Goal: Task Accomplishment & Management: Use online tool/utility

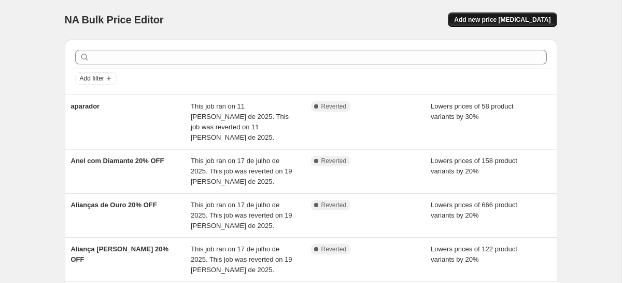
click at [529, 18] on span "Add new price [MEDICAL_DATA]" at bounding box center [502, 20] width 96 height 8
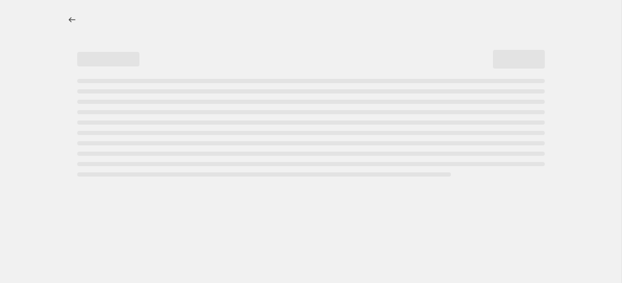
select select "percentage"
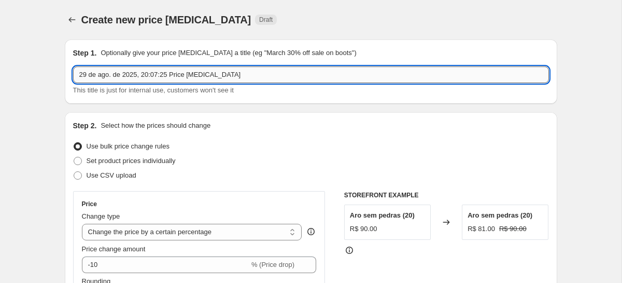
click at [158, 66] on input "29 de ago. de 2025, 20:07:25 Price [MEDICAL_DATA]" at bounding box center [311, 74] width 476 height 17
type input "Ajuste provisório de preço"
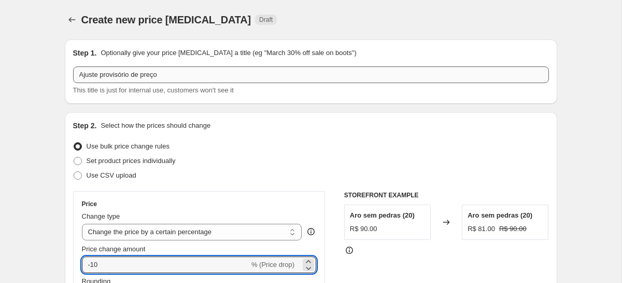
type input "5"
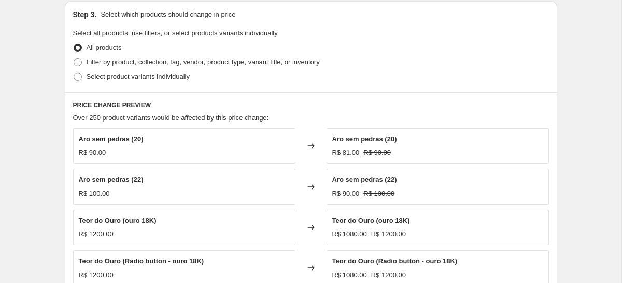
scroll to position [488, 0]
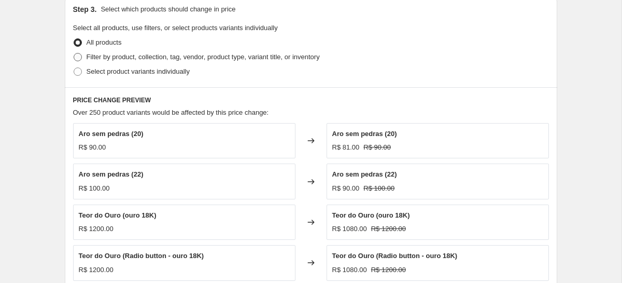
type input "7"
click at [108, 50] on label "Filter by product, collection, tag, vendor, product type, variant title, or inv…" at bounding box center [196, 57] width 247 height 15
click at [74, 53] on input "Filter by product, collection, tag, vendor, product type, variant title, or inv…" at bounding box center [74, 53] width 1 height 1
radio input "true"
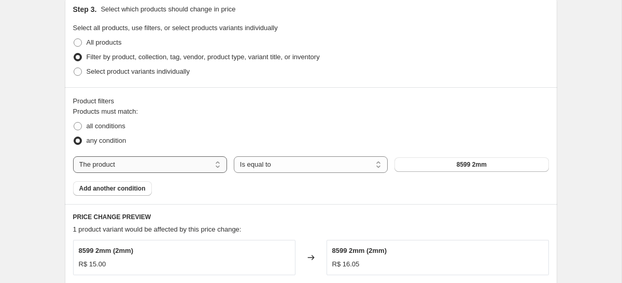
click at [172, 166] on select "The product The product's collection The product's tag The product's vendor The…" at bounding box center [150, 164] width 154 height 17
select select "collection"
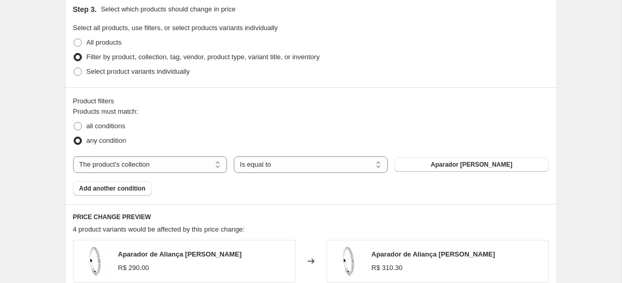
click at [446, 164] on span "Aparador [PERSON_NAME]" at bounding box center [471, 164] width 81 height 8
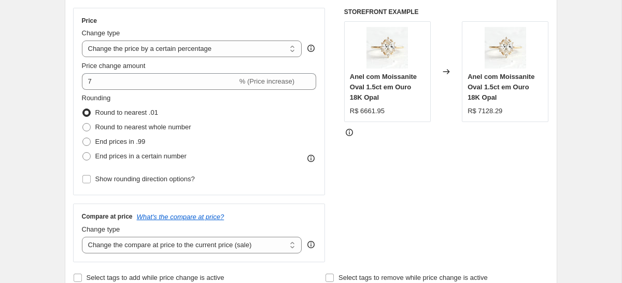
scroll to position [181, 0]
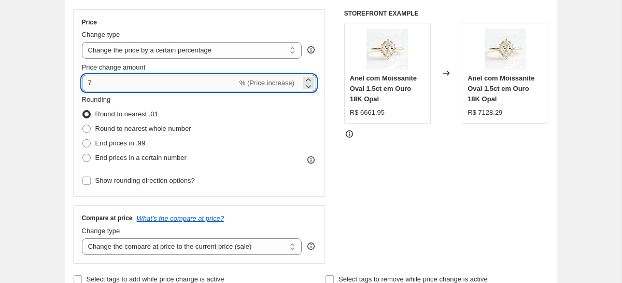
click at [131, 80] on input "7" at bounding box center [160, 83] width 156 height 17
type input "-3"
type input "4"
type input "5"
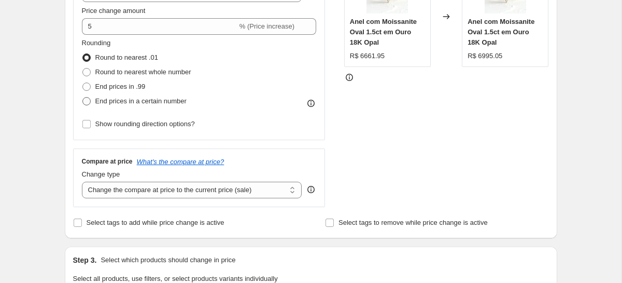
scroll to position [235, 0]
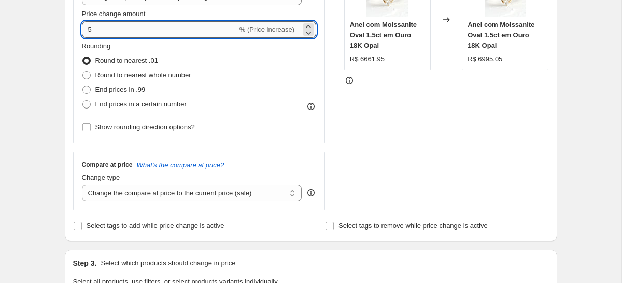
click at [120, 35] on input "5" at bounding box center [160, 29] width 156 height 17
type input "7"
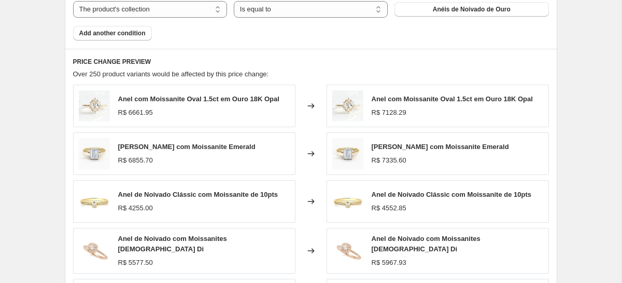
scroll to position [870, 0]
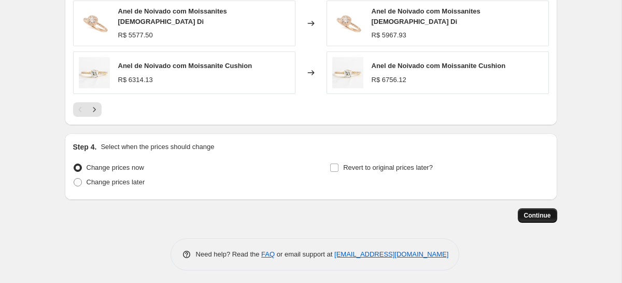
click at [535, 208] on button "Continue" at bounding box center [537, 215] width 39 height 15
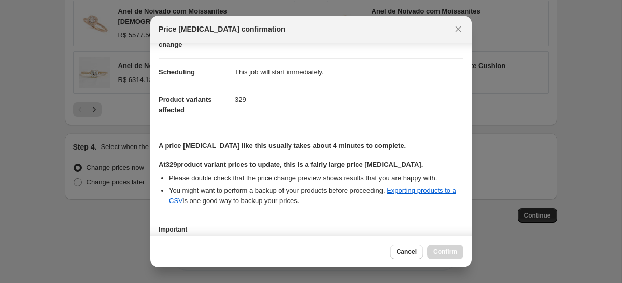
scroll to position [147, 0]
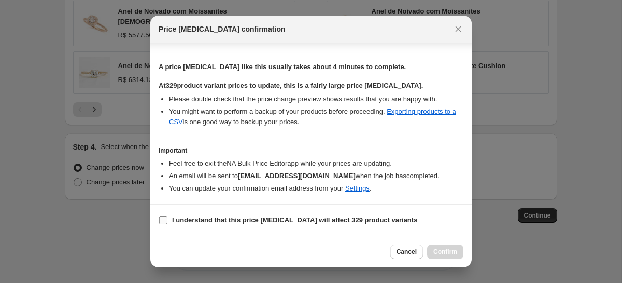
click at [217, 221] on b "I understand that this price [MEDICAL_DATA] will affect 329 product variants" at bounding box center [294, 220] width 245 height 8
click at [167, 221] on input "I understand that this price [MEDICAL_DATA] will affect 329 product variants" at bounding box center [163, 220] width 8 height 8
checkbox input "true"
click at [450, 250] on span "Confirm" at bounding box center [445, 251] width 24 height 8
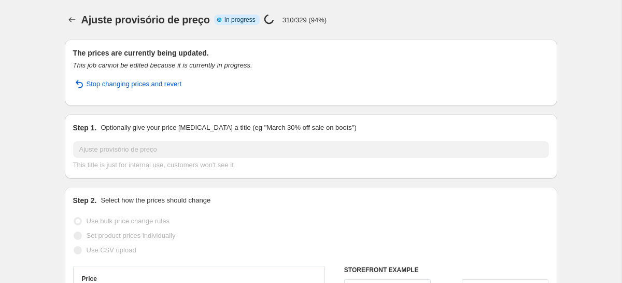
select select "percentage"
select select "collection"
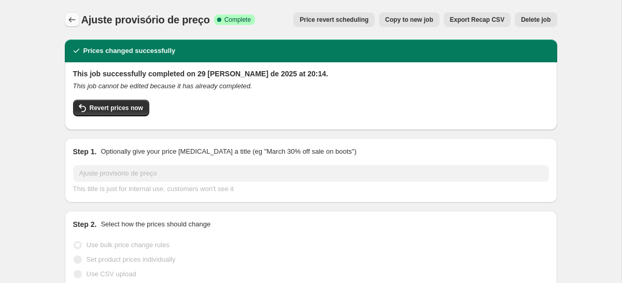
click at [74, 22] on icon "Price change jobs" at bounding box center [72, 20] width 10 height 10
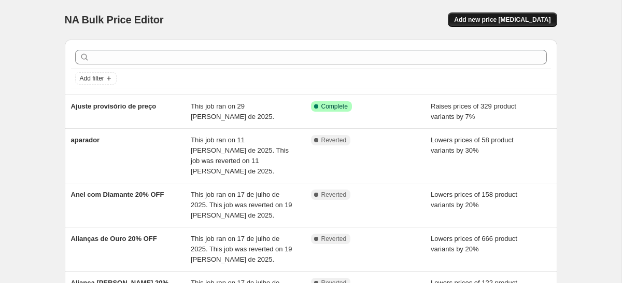
click at [506, 19] on span "Add new price [MEDICAL_DATA]" at bounding box center [502, 20] width 96 height 8
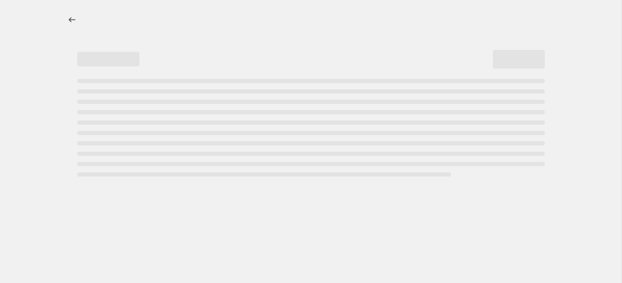
select select "percentage"
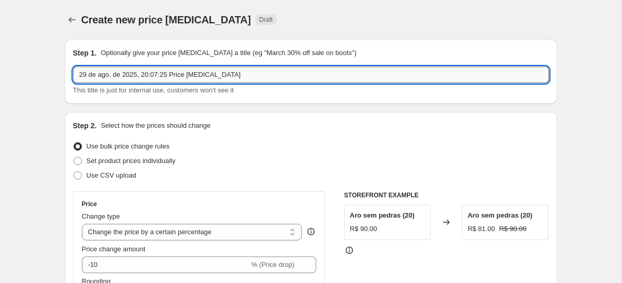
click at [187, 75] on input "29 de ago. de 2025, 20:07:25 Price [MEDICAL_DATA]" at bounding box center [311, 74] width 476 height 17
type input "D"
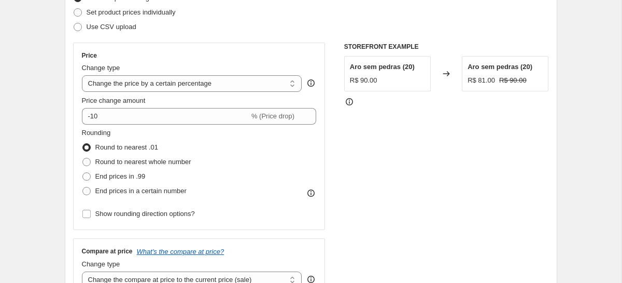
scroll to position [156, 0]
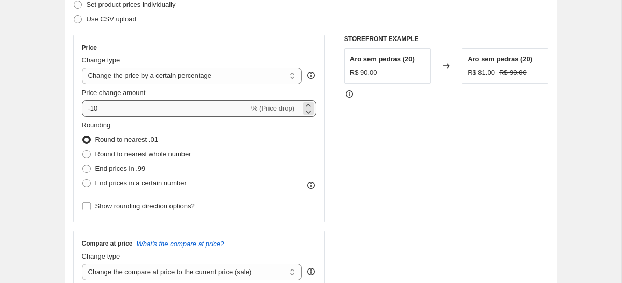
type input "Quinzena do Cliente"
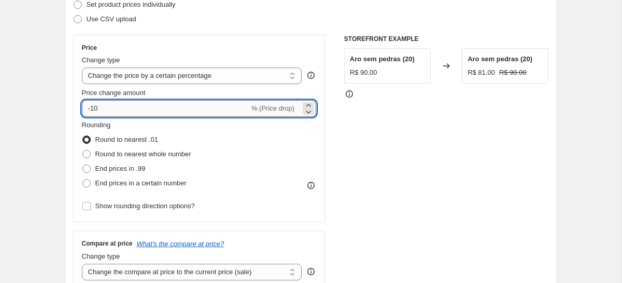
click at [143, 110] on input "-10" at bounding box center [165, 108] width 167 height 17
type input "-15"
click at [483, 174] on div "STOREFRONT EXAMPLE Aro sem pedras (20) R$ 90.00 Changed to Aro sem pedras (20) …" at bounding box center [446, 162] width 205 height 254
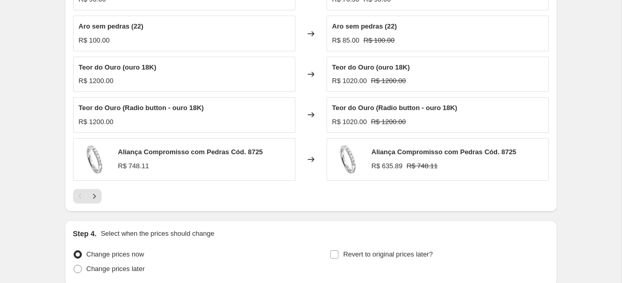
scroll to position [725, 0]
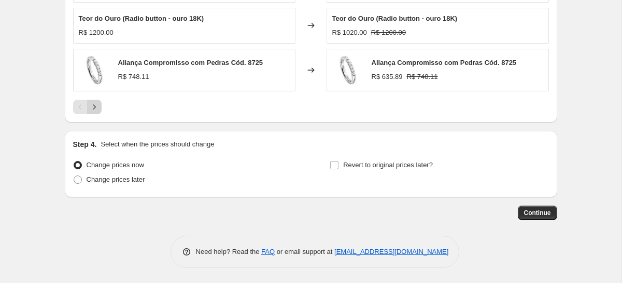
click at [99, 109] on button "Next" at bounding box center [94, 107] width 15 height 15
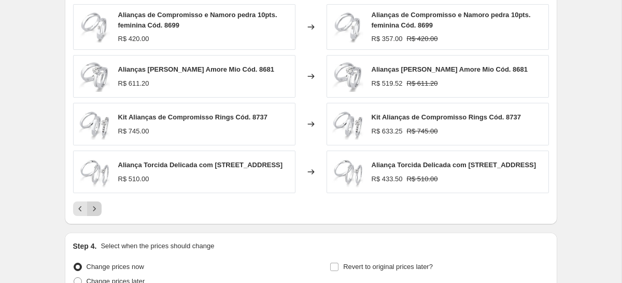
scroll to position [654, 0]
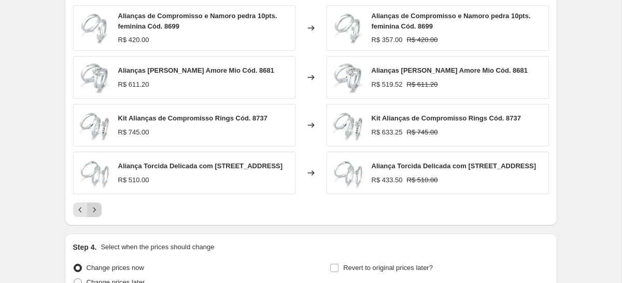
click at [91, 211] on icon "Next" at bounding box center [94, 209] width 10 height 10
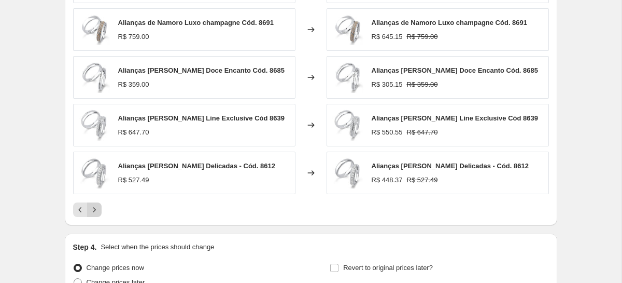
click at [92, 208] on icon "Next" at bounding box center [94, 209] width 10 height 10
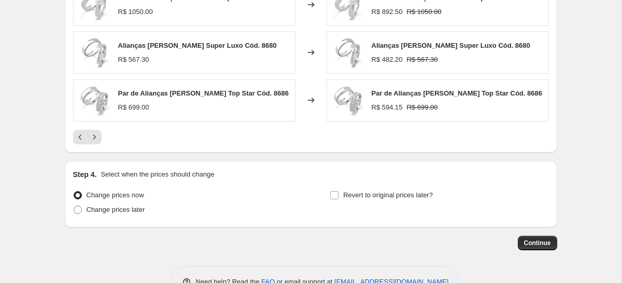
scroll to position [757, 0]
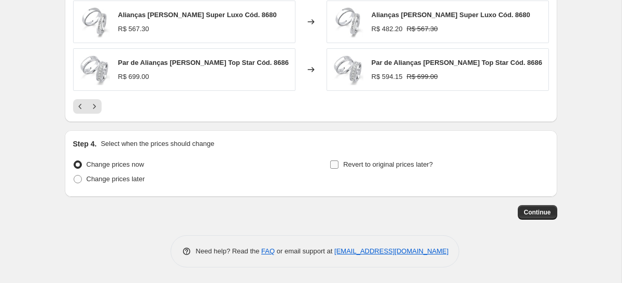
click at [385, 167] on span "Revert to original prices later?" at bounding box center [388, 164] width 90 height 8
click at [339, 167] on input "Revert to original prices later?" at bounding box center [334, 164] width 8 height 8
checkbox input "true"
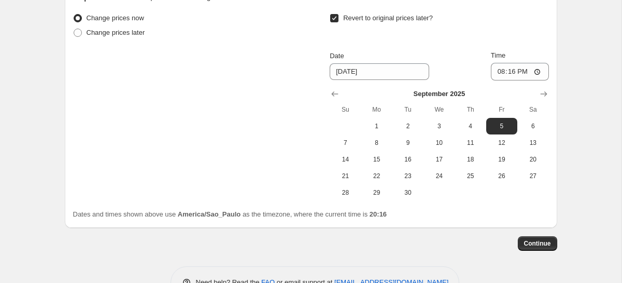
scroll to position [934, 0]
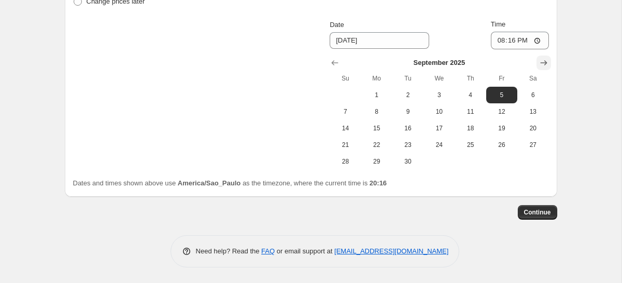
click at [543, 61] on icon "Show next month, October 2025" at bounding box center [544, 63] width 10 height 10
click at [328, 62] on button "Show previous month, September 2025" at bounding box center [335, 62] width 15 height 15
click at [405, 130] on span "16" at bounding box center [408, 128] width 23 height 8
type input "[DATE]"
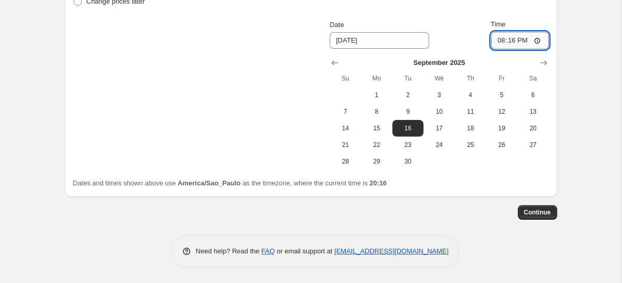
click at [511, 40] on input "20:16" at bounding box center [520, 41] width 58 height 18
click at [524, 42] on input "00:16" at bounding box center [520, 41] width 58 height 18
type input "00:00"
click at [538, 214] on span "Continue" at bounding box center [537, 212] width 27 height 8
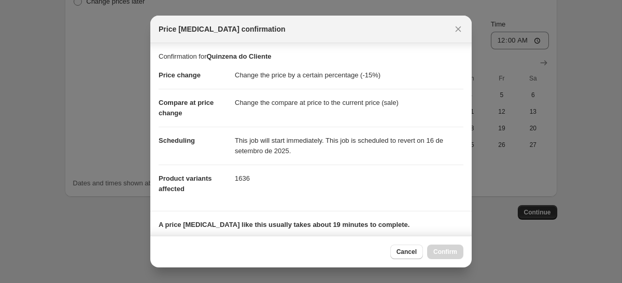
scroll to position [221, 0]
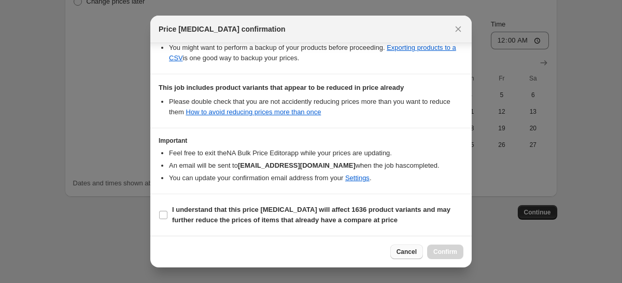
click at [397, 256] on button "Cancel" at bounding box center [406, 251] width 33 height 15
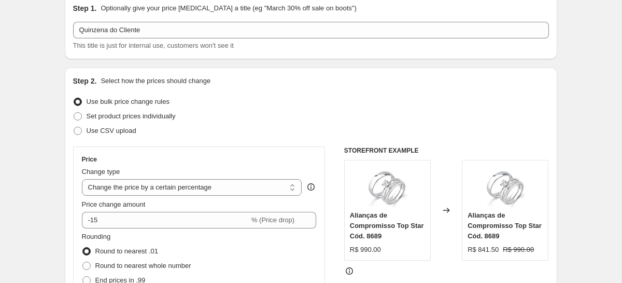
scroll to position [0, 0]
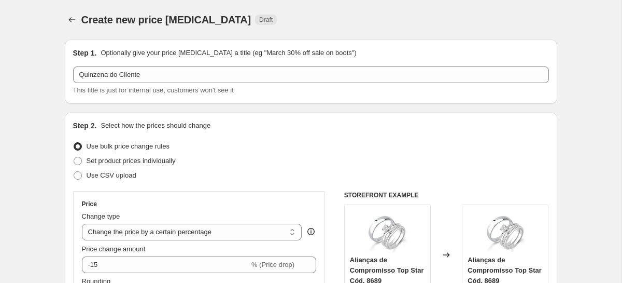
click at [77, 11] on div "Create new price [MEDICAL_DATA]. This page is ready Create new price [MEDICAL_D…" at bounding box center [311, 19] width 493 height 39
click at [67, 19] on icon "Price change jobs" at bounding box center [72, 20] width 10 height 10
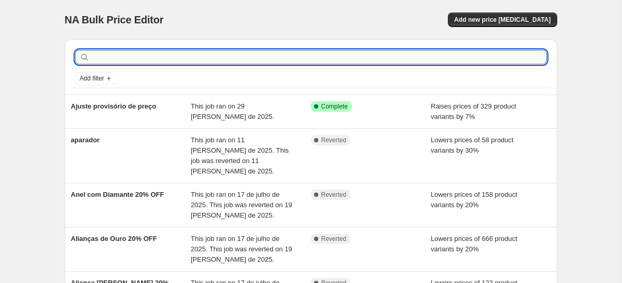
click at [194, 55] on input "text" at bounding box center [319, 57] width 455 height 15
type input "alianças"
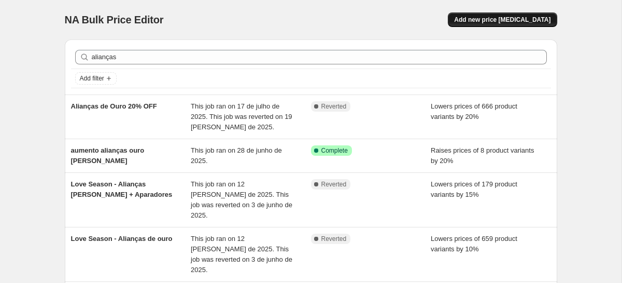
click at [501, 25] on button "Add new price [MEDICAL_DATA]" at bounding box center [502, 19] width 109 height 15
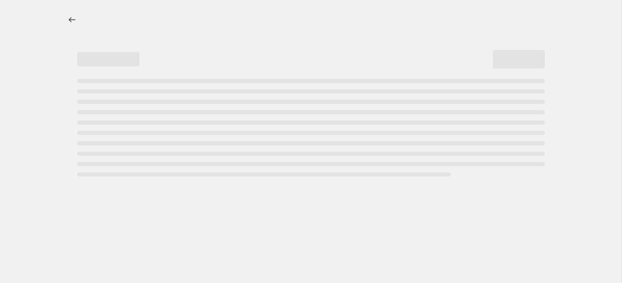
select select "percentage"
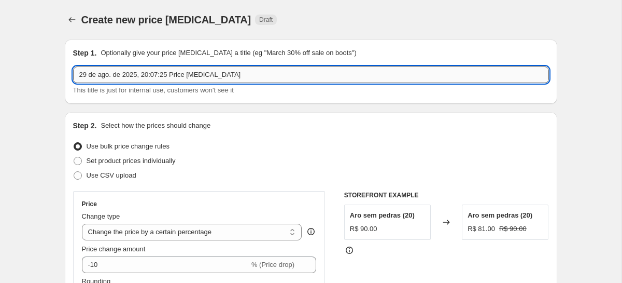
click at [151, 73] on input "29 de ago. de 2025, 20:07:25 Price [MEDICAL_DATA]" at bounding box center [311, 74] width 476 height 17
type input "Ajuste alianças de ouro"
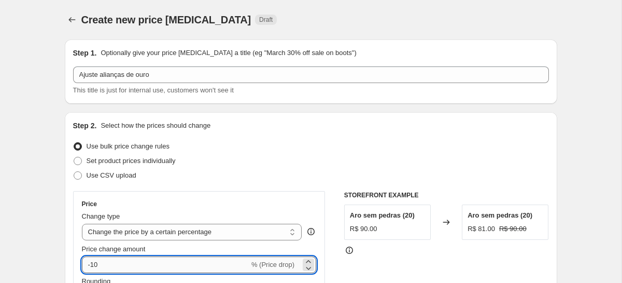
click at [131, 264] on input "-10" at bounding box center [165, 264] width 167 height 17
type input "-1"
type input "7"
click at [257, 128] on div "Step 2. Select how the prices should change" at bounding box center [311, 125] width 476 height 10
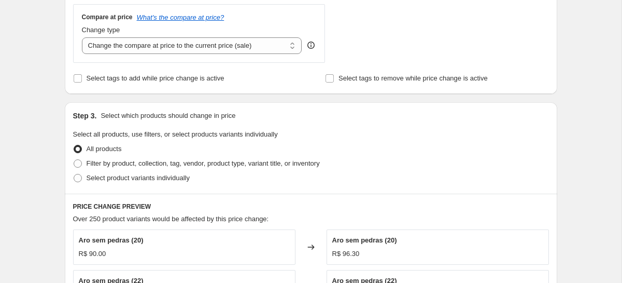
scroll to position [418, 0]
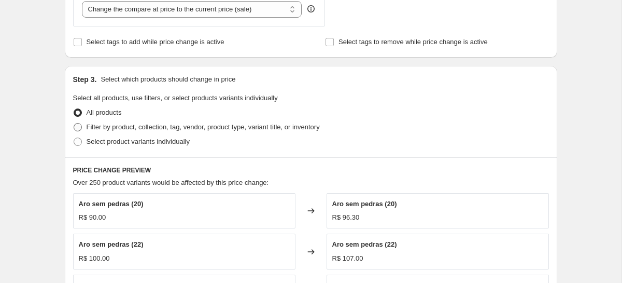
click at [248, 129] on span "Filter by product, collection, tag, vendor, product type, variant title, or inv…" at bounding box center [203, 127] width 233 height 8
click at [74, 123] on input "Filter by product, collection, tag, vendor, product type, variant title, or inv…" at bounding box center [74, 123] width 1 height 1
radio input "true"
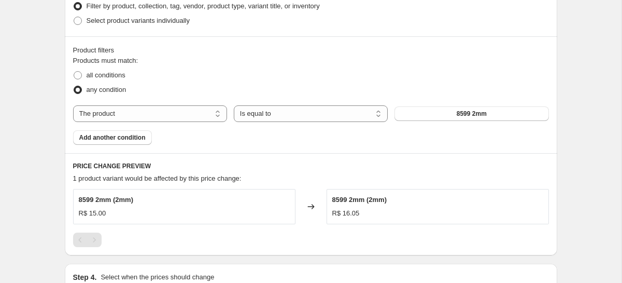
scroll to position [540, 0]
click at [134, 116] on select "The product The product's collection The product's tag The product's vendor The…" at bounding box center [150, 113] width 154 height 17
select select "collection"
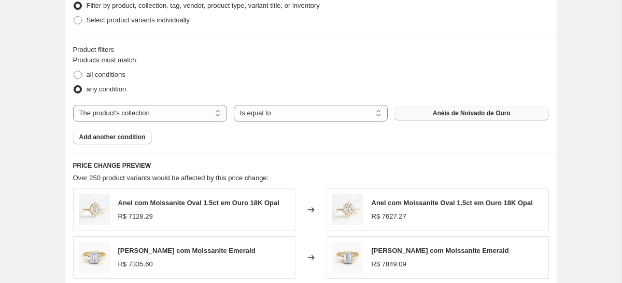
click at [459, 116] on span "Anéis de Noivado de Ouro" at bounding box center [472, 113] width 78 height 8
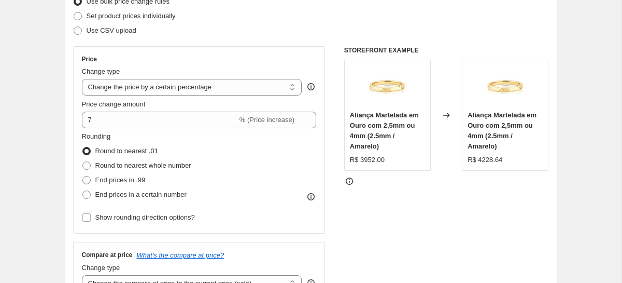
scroll to position [0, 0]
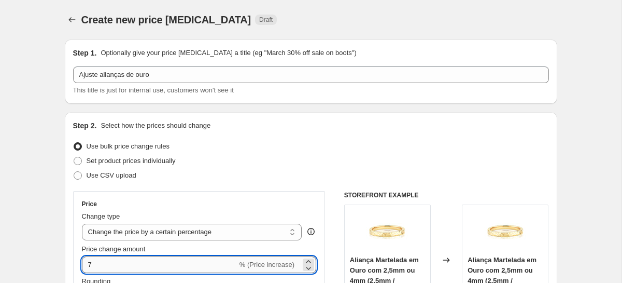
click at [117, 263] on input "7" at bounding box center [160, 264] width 156 height 17
type input "-3"
type input "8"
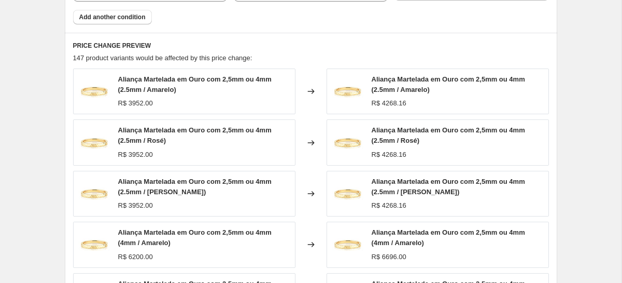
scroll to position [887, 0]
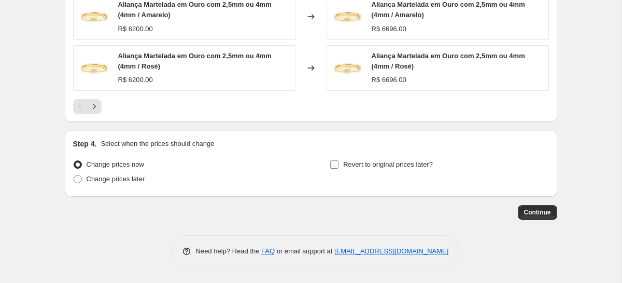
click at [385, 166] on span "Revert to original prices later?" at bounding box center [388, 164] width 90 height 8
click at [339, 166] on input "Revert to original prices later?" at bounding box center [334, 164] width 8 height 8
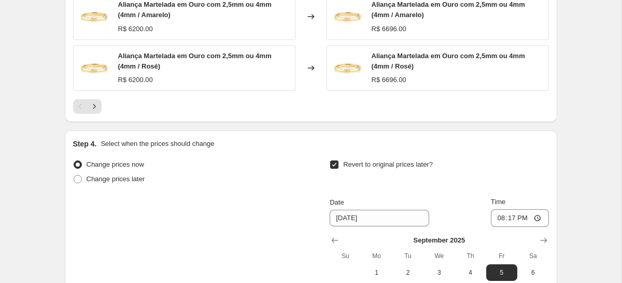
click at [385, 166] on span "Revert to original prices later?" at bounding box center [388, 164] width 90 height 8
click at [339, 166] on input "Revert to original prices later?" at bounding box center [334, 164] width 8 height 8
checkbox input "false"
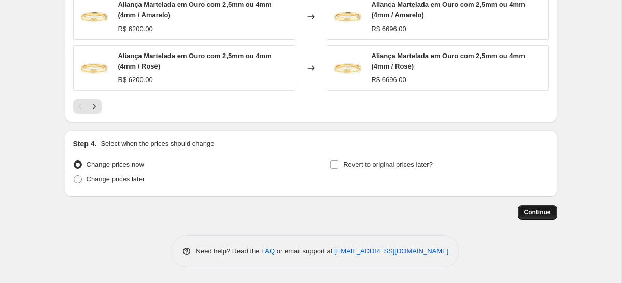
click at [541, 212] on span "Continue" at bounding box center [537, 212] width 27 height 8
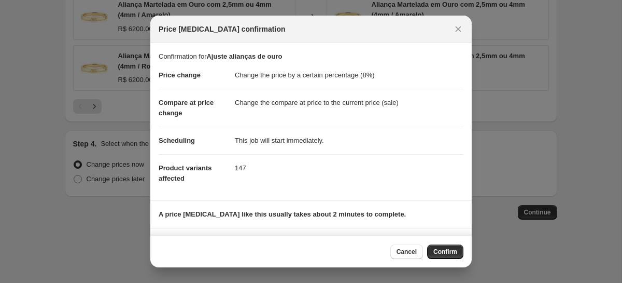
scroll to position [58, 0]
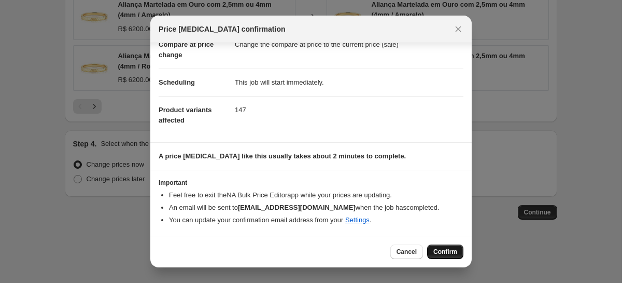
click at [443, 255] on span "Confirm" at bounding box center [445, 251] width 24 height 8
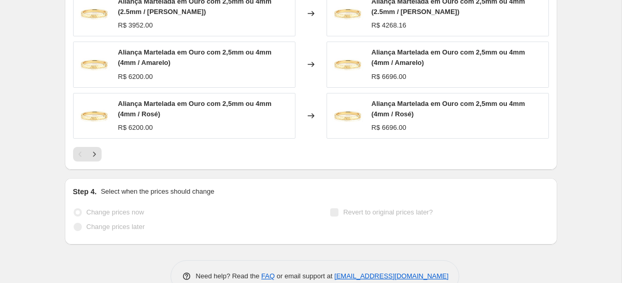
scroll to position [914, 0]
select select "percentage"
select select "collection"
